Goal: Task Accomplishment & Management: Use online tool/utility

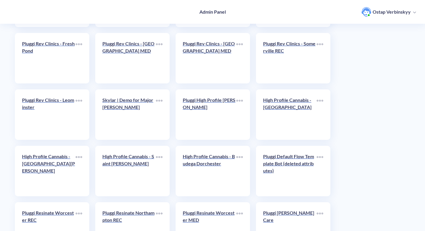
scroll to position [2441, 0]
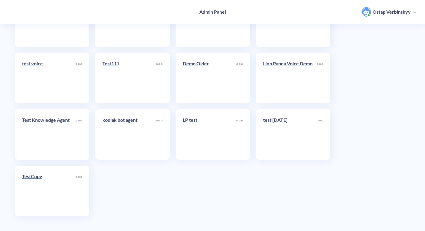
click at [45, 181] on div "TestCopy" at bounding box center [49, 179] width 54 height 12
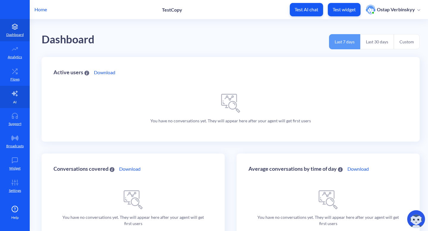
click at [18, 99] on link "AI" at bounding box center [15, 97] width 30 height 22
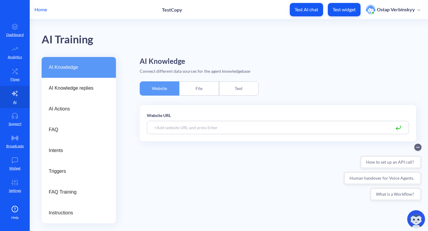
click at [42, 7] on p "Home" at bounding box center [40, 9] width 12 height 7
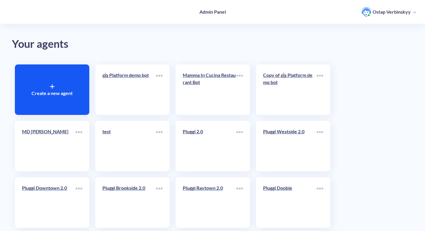
click at [56, 90] on p "Create a new agent" at bounding box center [52, 93] width 41 height 7
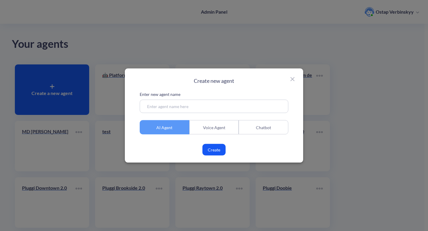
click at [178, 109] on input at bounding box center [214, 106] width 149 height 13
click at [210, 147] on button "Create" at bounding box center [214, 150] width 23 height 12
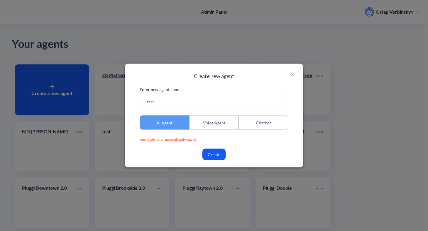
click at [159, 97] on input "test" at bounding box center [214, 101] width 149 height 13
click at [161, 100] on input "test" at bounding box center [214, 101] width 149 height 13
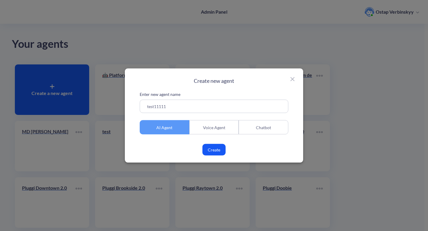
type input "test11111"
click at [212, 151] on button "Create" at bounding box center [214, 150] width 23 height 12
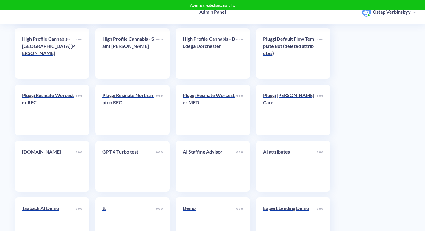
scroll to position [2441, 0]
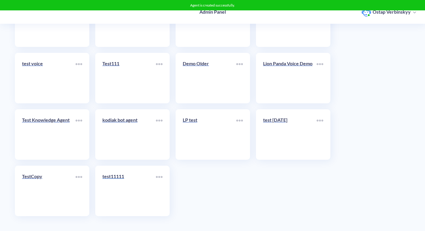
click at [128, 194] on link "test11111" at bounding box center [129, 191] width 54 height 36
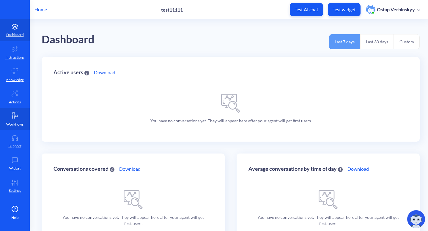
click at [17, 115] on icon at bounding box center [14, 116] width 5 height 7
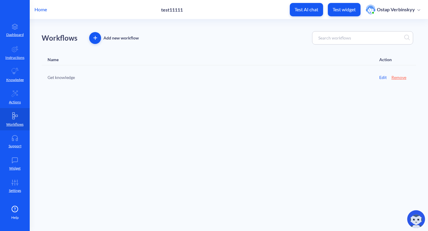
click at [95, 42] on button "button" at bounding box center [95, 38] width 12 height 12
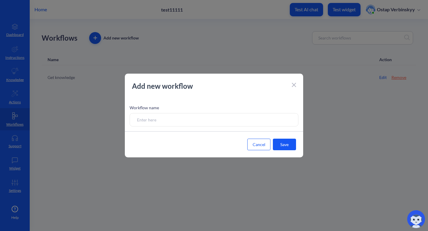
click at [297, 85] on div "Add new workflow" at bounding box center [214, 89] width 178 height 17
click at [294, 84] on icon at bounding box center [294, 85] width 4 height 4
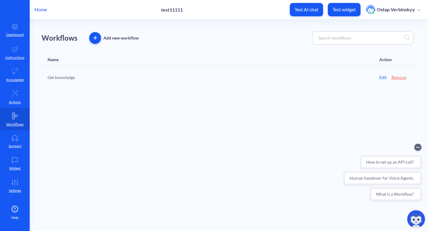
click at [58, 79] on link "Get knowledge" at bounding box center [61, 77] width 27 height 6
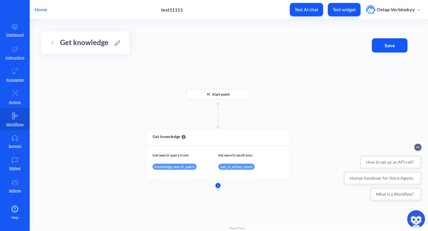
click at [219, 186] on icon "button" at bounding box center [218, 186] width 2 height 2
